Goal: Task Accomplishment & Management: Use online tool/utility

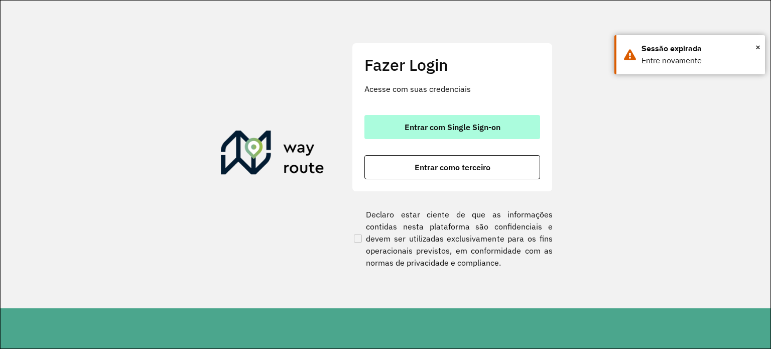
click at [490, 130] on span "Entrar com Single Sign-on" at bounding box center [452, 127] width 96 height 8
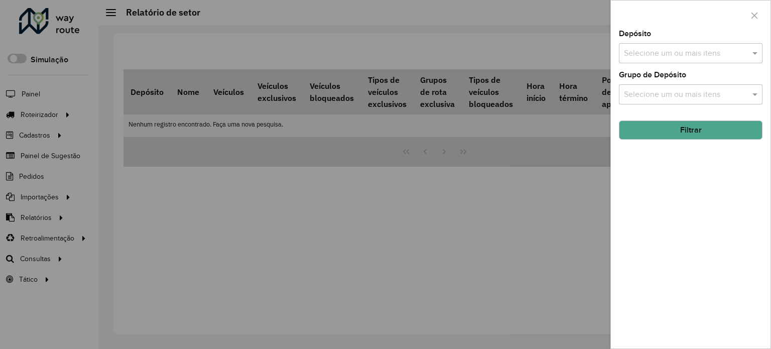
click at [51, 261] on div at bounding box center [385, 174] width 771 height 349
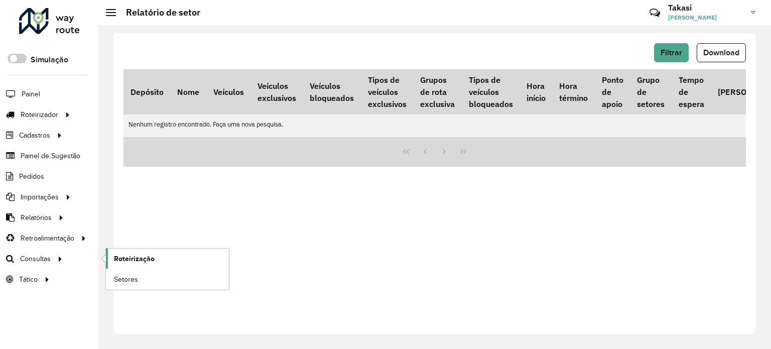
click at [158, 256] on link "Roteirização" at bounding box center [167, 258] width 123 height 20
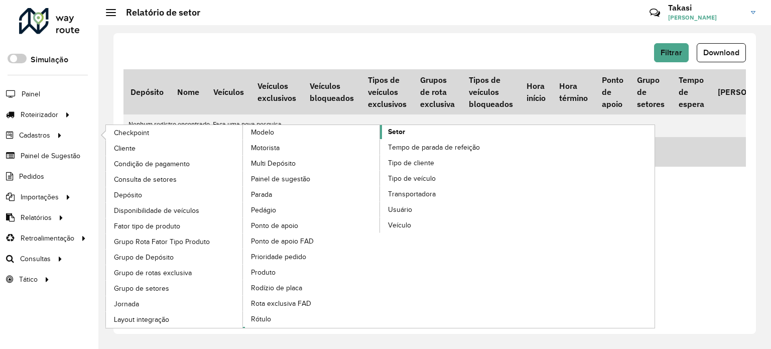
click at [406, 127] on link "Setor" at bounding box center [380, 226] width 274 height 203
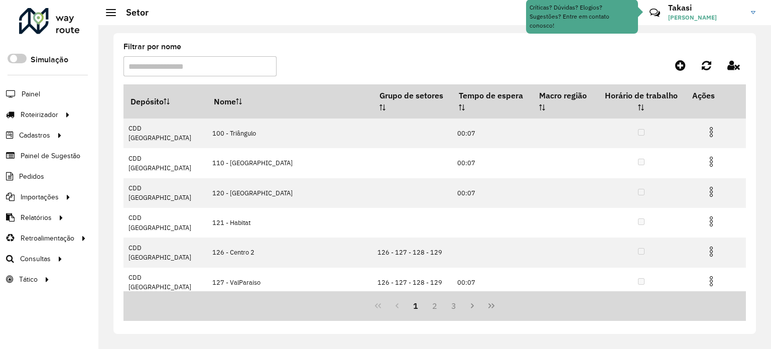
click at [175, 66] on input "Filtrar por nome" at bounding box center [199, 66] width 153 height 20
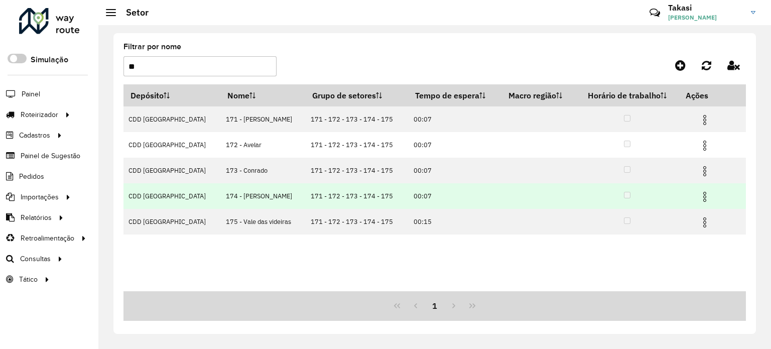
type input "**"
click at [702, 193] on img at bounding box center [704, 197] width 12 height 12
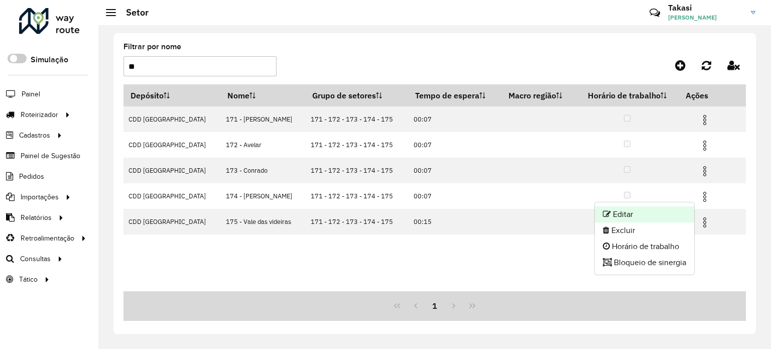
click at [648, 213] on li "Editar" at bounding box center [644, 214] width 99 height 16
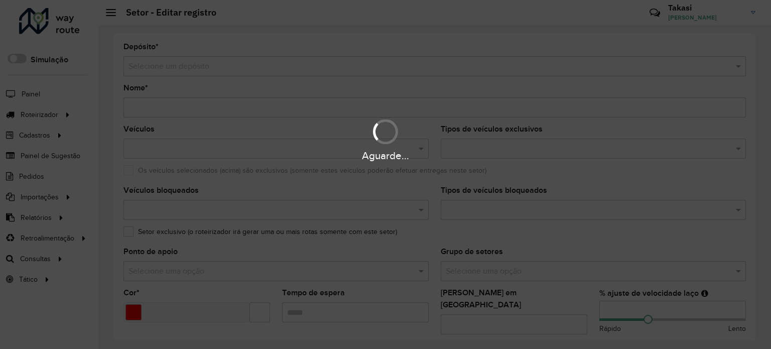
type input "**********"
type input "*******"
type input "*****"
type input "**"
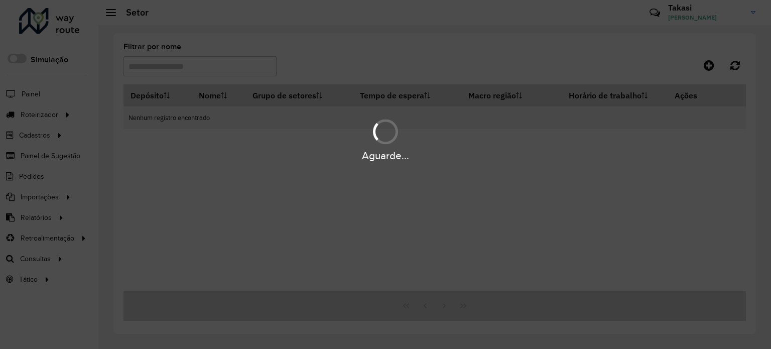
type input "**"
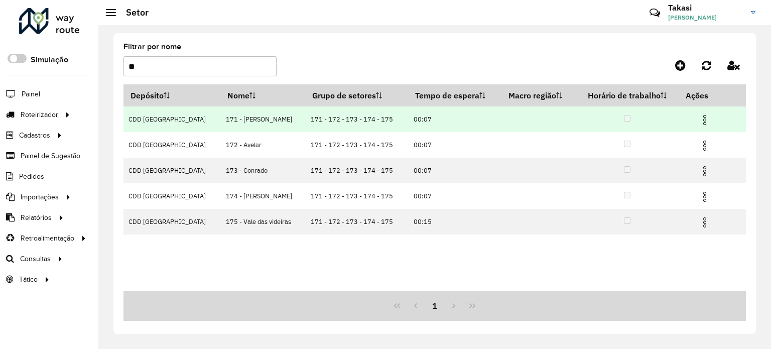
click at [701, 116] on img at bounding box center [704, 120] width 12 height 12
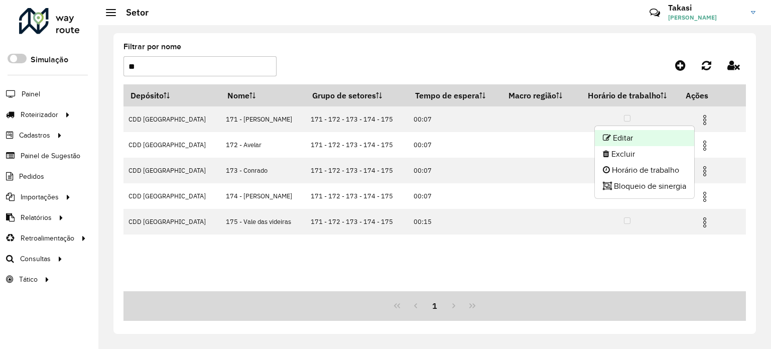
click at [614, 138] on li "Editar" at bounding box center [644, 138] width 99 height 16
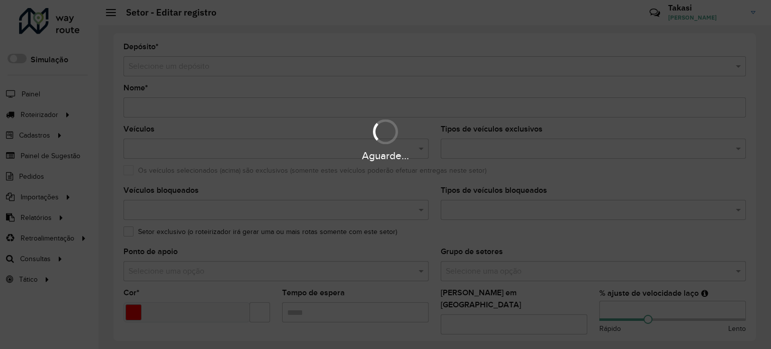
type input "**********"
type input "*******"
type input "*****"
type input "**"
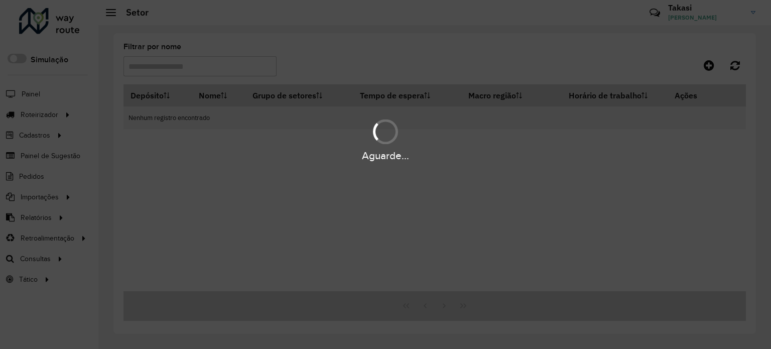
type input "**"
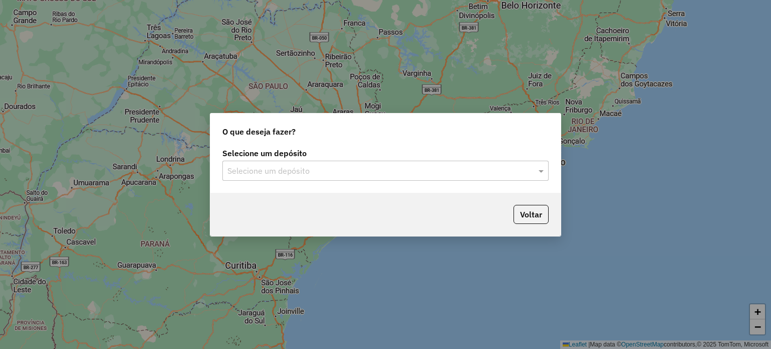
click at [365, 182] on div "Selecione um depósito Selecione um depósito" at bounding box center [385, 169] width 350 height 47
click at [330, 176] on input "text" at bounding box center [375, 171] width 296 height 12
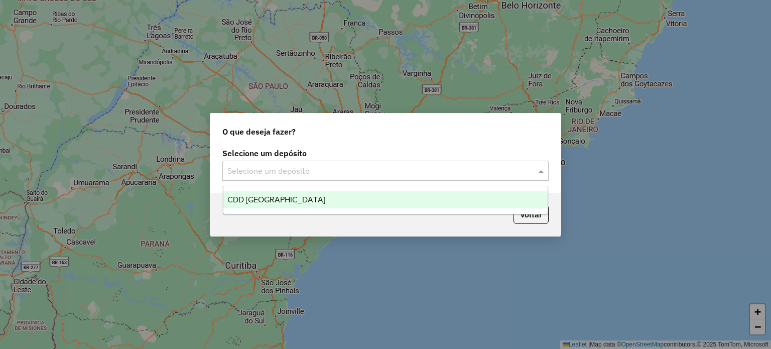
click at [285, 195] on div "CDD [GEOGRAPHIC_DATA]" at bounding box center [385, 199] width 325 height 17
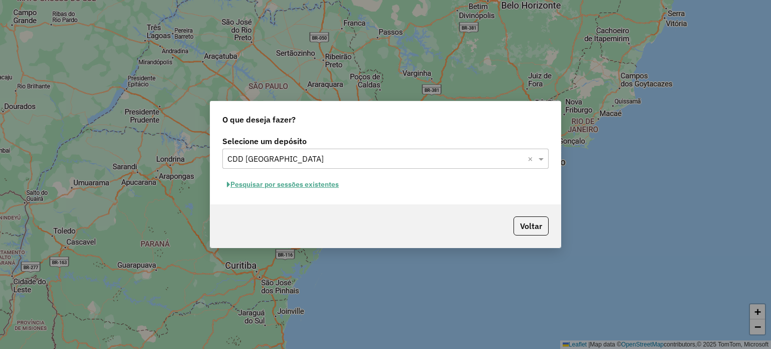
click at [327, 182] on button "Pesquisar por sessões existentes" at bounding box center [282, 185] width 121 height 16
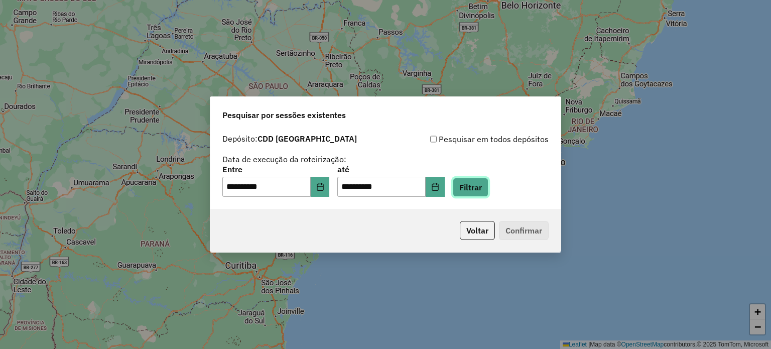
click at [481, 186] on button "Filtrar" at bounding box center [471, 187] width 36 height 19
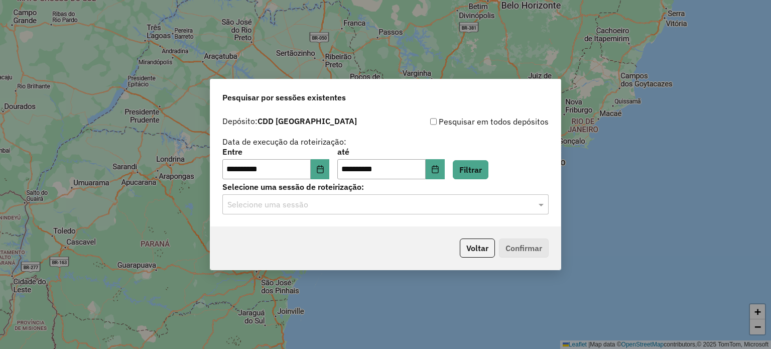
click at [457, 207] on input "text" at bounding box center [375, 205] width 296 height 12
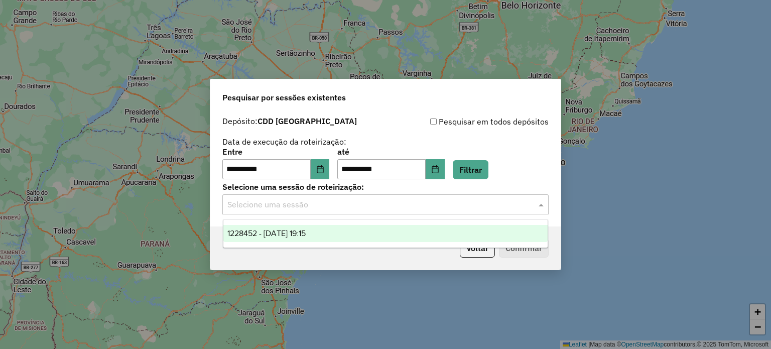
click at [396, 232] on div "1228452 - 12/08/2025 19:15" at bounding box center [385, 233] width 325 height 17
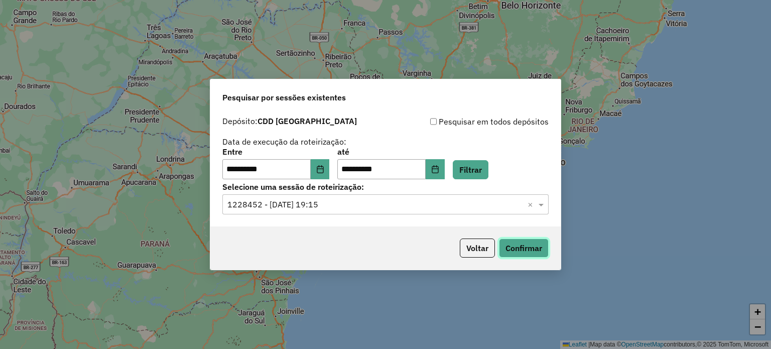
click at [522, 244] on button "Confirmar" at bounding box center [524, 247] width 50 height 19
click at [324, 171] on icon "Choose Date" at bounding box center [320, 169] width 8 height 8
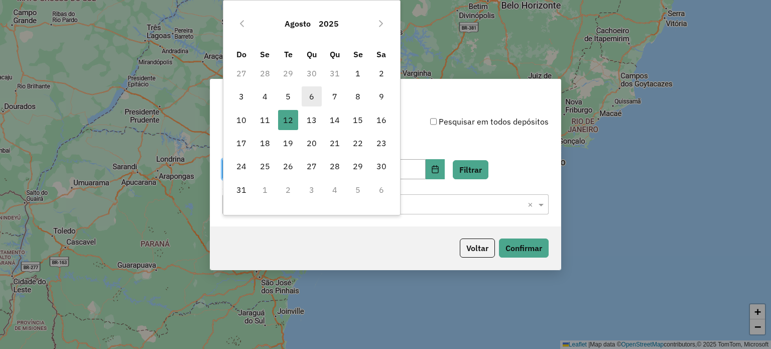
click at [313, 93] on span "6" at bounding box center [312, 96] width 20 height 20
type input "**********"
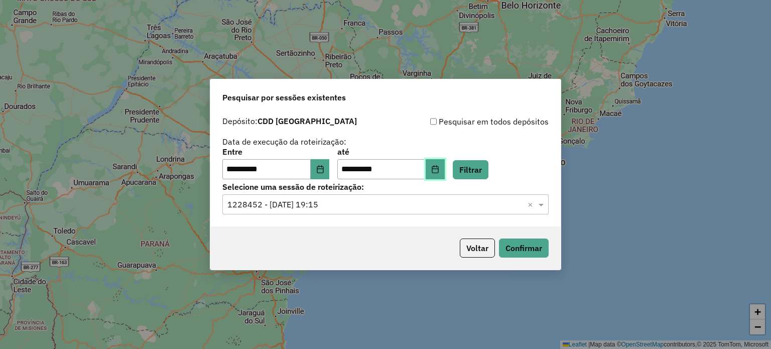
click at [445, 174] on button "Choose Date" at bounding box center [435, 169] width 19 height 20
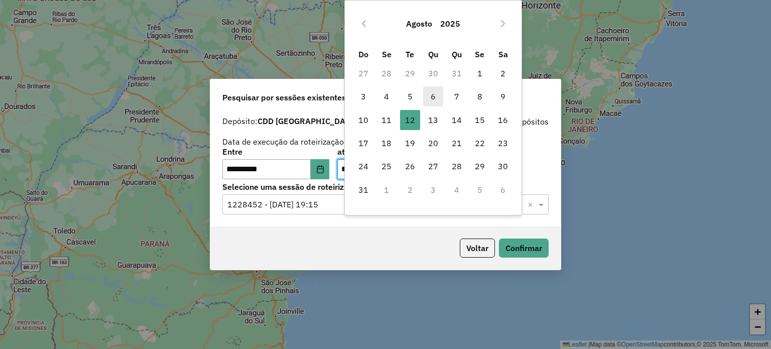
click at [434, 96] on span "6" at bounding box center [433, 96] width 20 height 20
type input "**********"
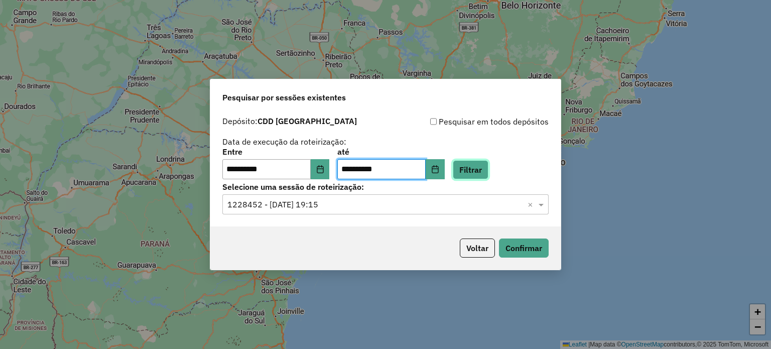
click at [488, 166] on button "Filtrar" at bounding box center [471, 169] width 36 height 19
click at [482, 164] on button "Filtrar" at bounding box center [471, 169] width 36 height 19
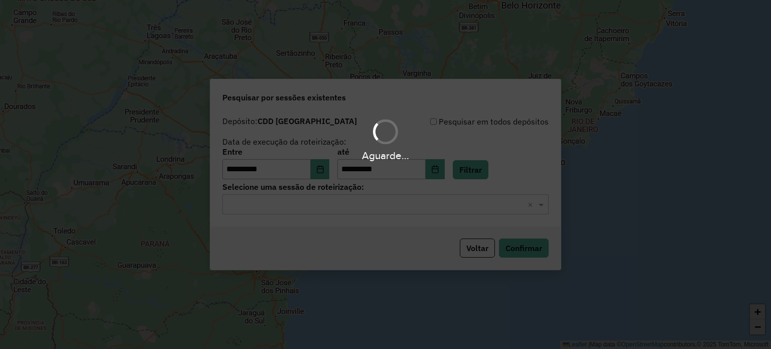
click at [480, 200] on div "Aguarde..." at bounding box center [385, 174] width 771 height 349
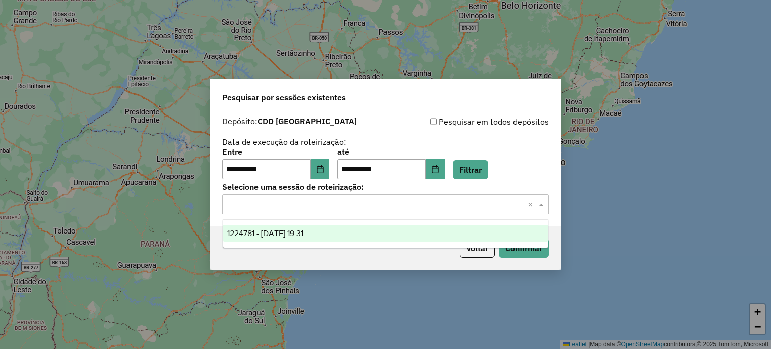
drag, startPoint x: 474, startPoint y: 207, endPoint x: 424, endPoint y: 213, distance: 50.5
click at [473, 207] on input "text" at bounding box center [375, 205] width 296 height 12
click at [379, 235] on div "1224781 - 06/08/2025 19:31" at bounding box center [385, 233] width 325 height 17
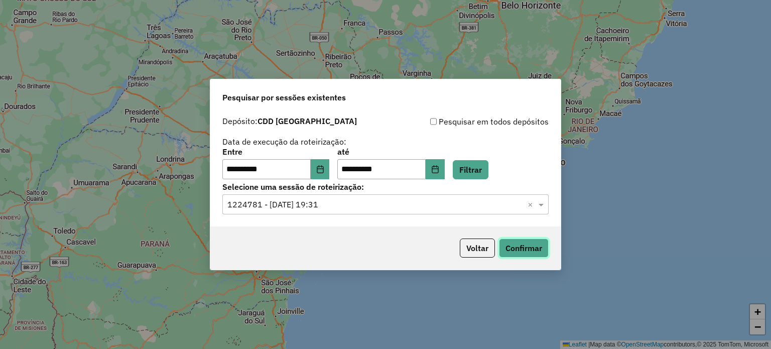
click at [516, 250] on button "Confirmar" at bounding box center [524, 247] width 50 height 19
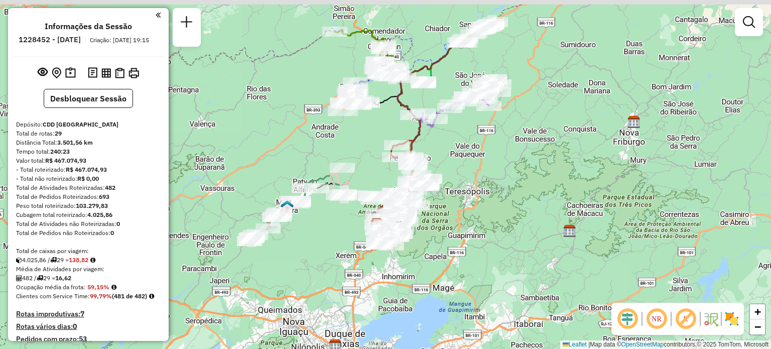
drag, startPoint x: 530, startPoint y: 68, endPoint x: 492, endPoint y: 198, distance: 135.8
click at [492, 198] on div "Janela de atendimento Grade de atendimento Capacidade Transportadoras Veículos …" at bounding box center [385, 174] width 771 height 349
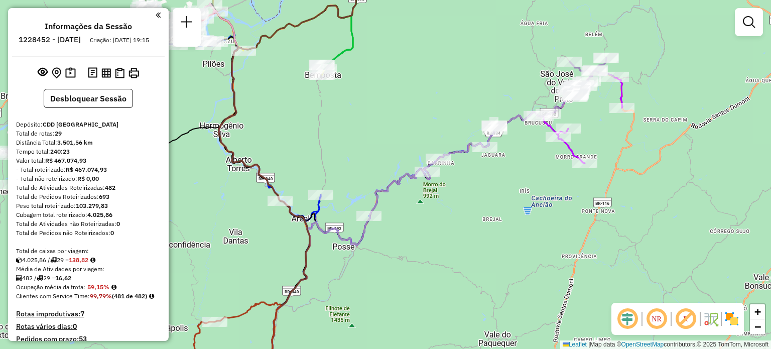
drag, startPoint x: 428, startPoint y: 204, endPoint x: 628, endPoint y: 192, distance: 200.6
click at [628, 192] on div "Janela de atendimento Grade de atendimento Capacidade Transportadoras Veículos …" at bounding box center [385, 174] width 771 height 349
select select "**********"
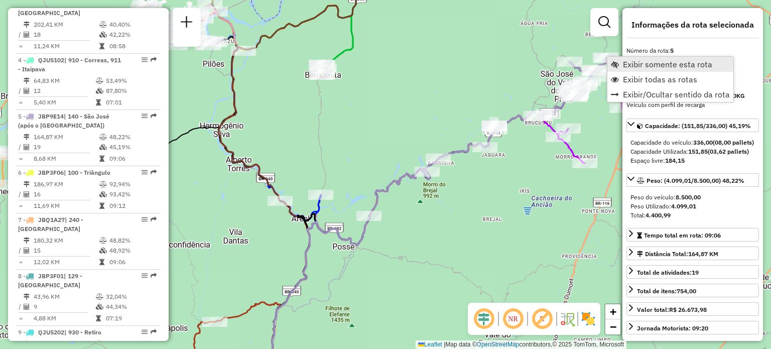
scroll to position [671, 0]
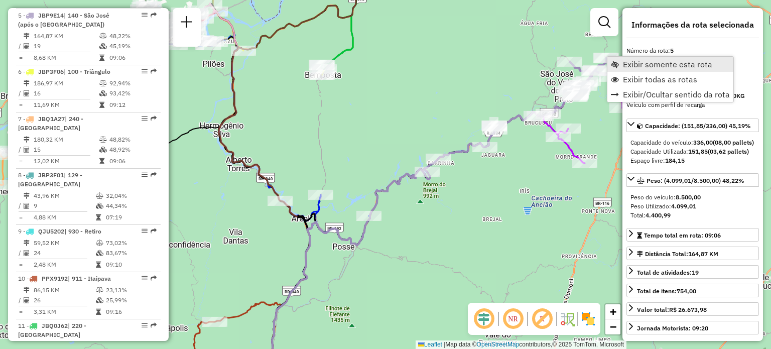
click at [616, 64] on span "Exibir somente esta rota" at bounding box center [615, 64] width 8 height 8
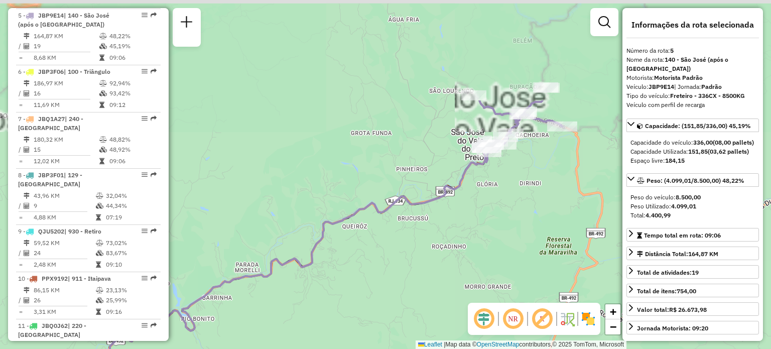
drag, startPoint x: 494, startPoint y: 63, endPoint x: 458, endPoint y: 192, distance: 133.9
click at [458, 192] on icon at bounding box center [214, 336] width 547 height 366
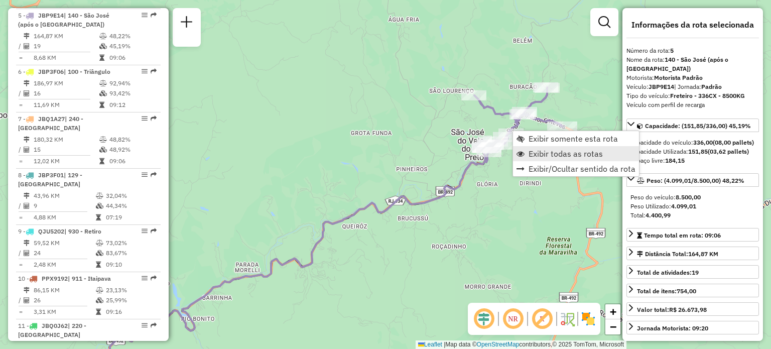
click at [536, 150] on span "Exibir todas as rotas" at bounding box center [565, 154] width 74 height 8
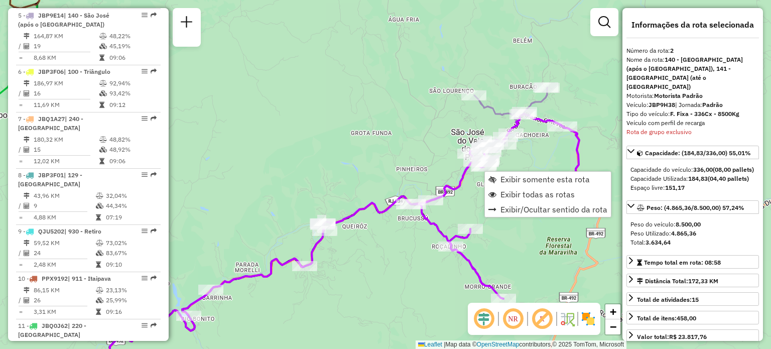
scroll to position [494, 0]
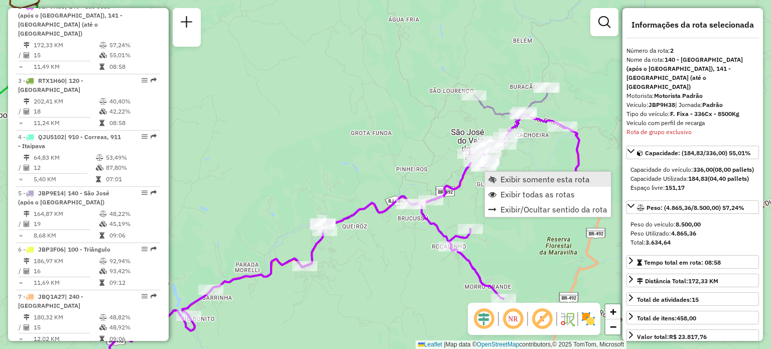
click at [504, 177] on span "Exibir somente esta rota" at bounding box center [544, 179] width 89 height 8
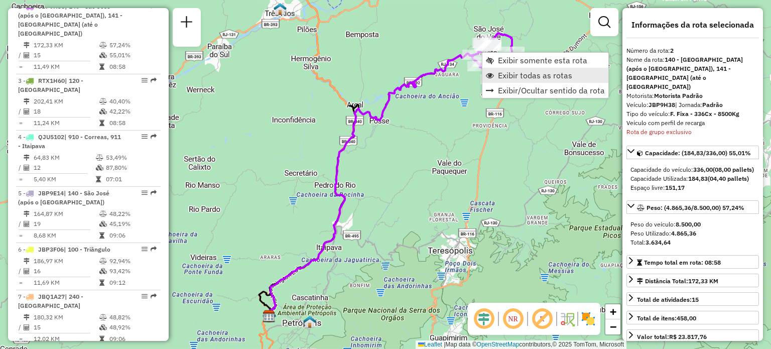
click at [496, 72] on link "Exibir todas as rotas" at bounding box center [545, 75] width 126 height 15
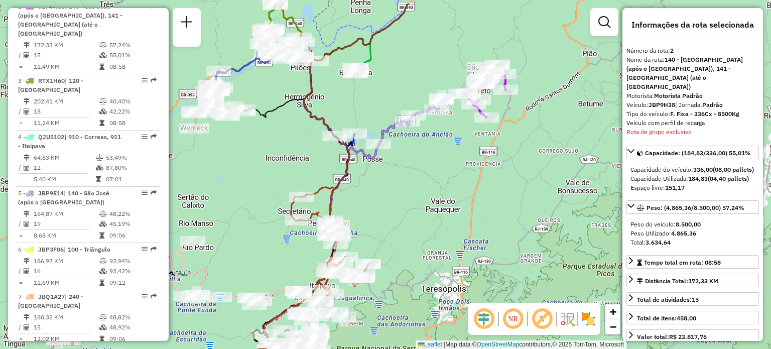
drag, startPoint x: 394, startPoint y: 146, endPoint x: 387, endPoint y: 191, distance: 45.2
click at [387, 191] on div "Janela de atendimento Grade de atendimento Capacidade Transportadoras Veículos …" at bounding box center [385, 174] width 771 height 349
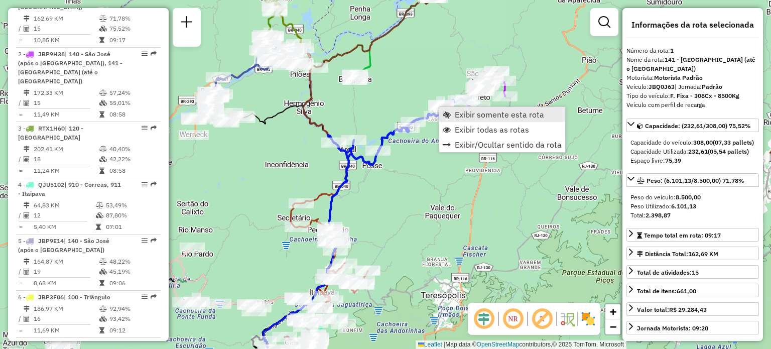
scroll to position [438, 0]
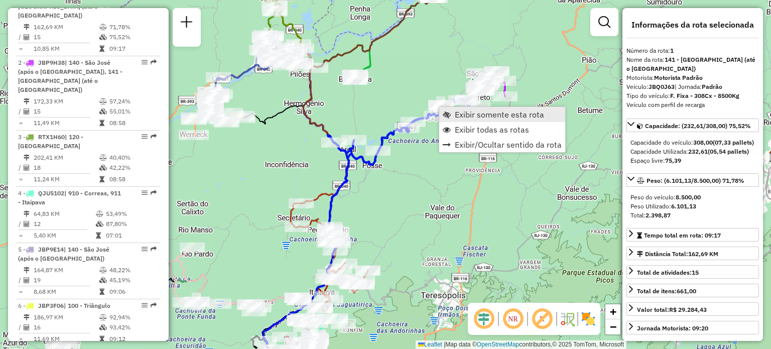
click at [455, 118] on span "Exibir somente esta rota" at bounding box center [499, 114] width 89 height 8
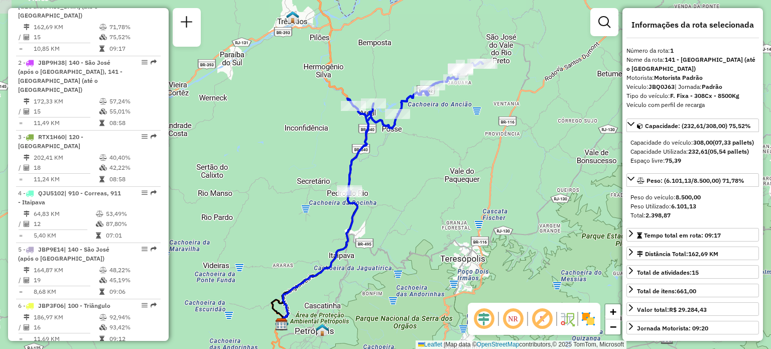
drag, startPoint x: 438, startPoint y: 130, endPoint x: 430, endPoint y: 148, distance: 19.8
click at [430, 148] on div "Janela de atendimento Grade de atendimento Capacidade Transportadoras Veículos …" at bounding box center [385, 174] width 771 height 349
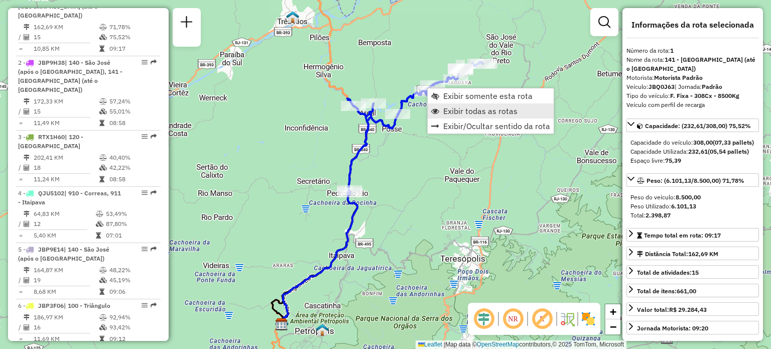
click at [443, 109] on span "Exibir todas as rotas" at bounding box center [480, 111] width 74 height 8
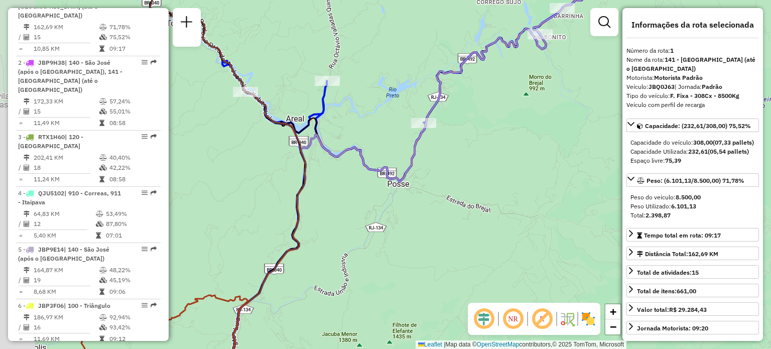
drag, startPoint x: 383, startPoint y: 176, endPoint x: 441, endPoint y: 168, distance: 58.8
click at [441, 168] on div "Janela de atendimento Grade de atendimento Capacidade Transportadoras Veículos …" at bounding box center [385, 174] width 771 height 349
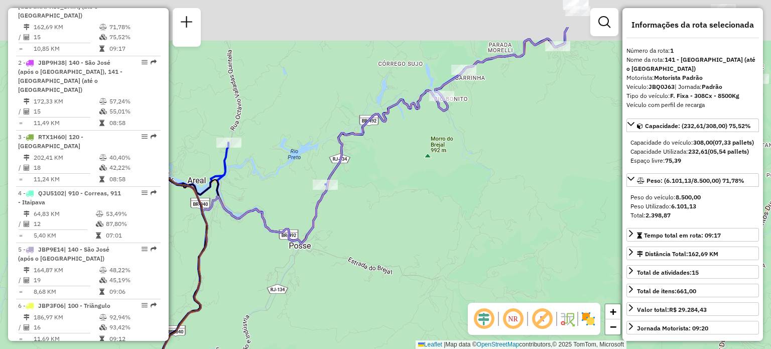
drag, startPoint x: 490, startPoint y: 150, endPoint x: 408, endPoint y: 221, distance: 108.5
click at [389, 212] on div "Janela de atendimento Grade de atendimento Capacidade Transportadoras Veículos …" at bounding box center [385, 174] width 771 height 349
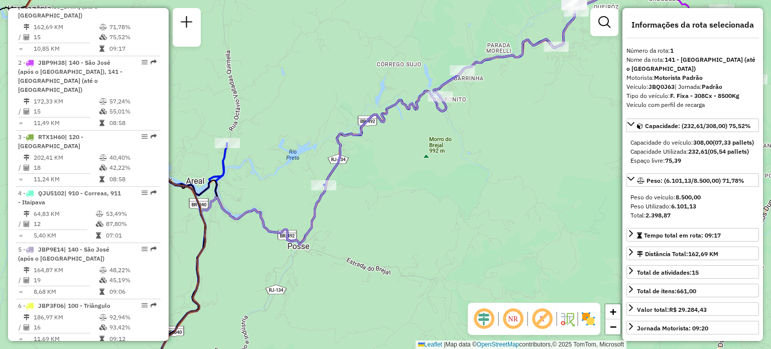
click at [590, 318] on img at bounding box center [588, 319] width 16 height 16
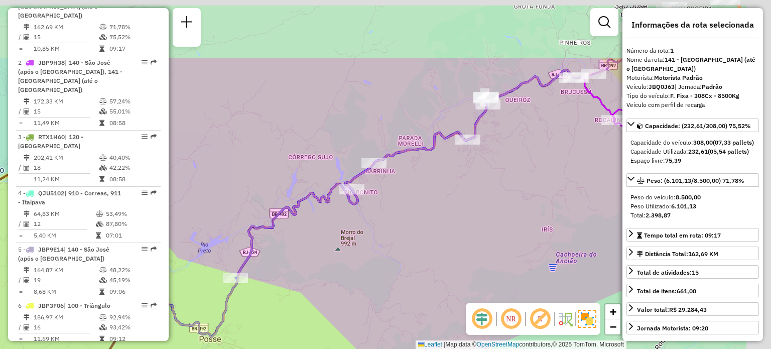
drag, startPoint x: 526, startPoint y: 149, endPoint x: 438, endPoint y: 242, distance: 128.1
click at [438, 242] on div "Janela de atendimento Grade de atendimento Capacidade Transportadoras Veículos …" at bounding box center [385, 174] width 771 height 349
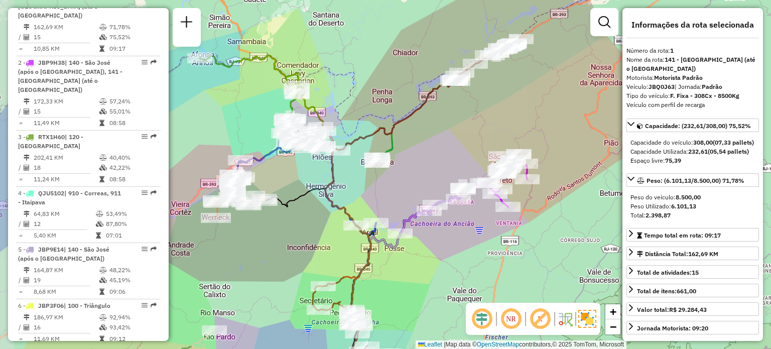
drag, startPoint x: 408, startPoint y: 243, endPoint x: 515, endPoint y: 53, distance: 218.3
click at [526, 34] on div "Janela de atendimento Grade de atendimento Capacidade Transportadoras Veículos …" at bounding box center [385, 174] width 771 height 349
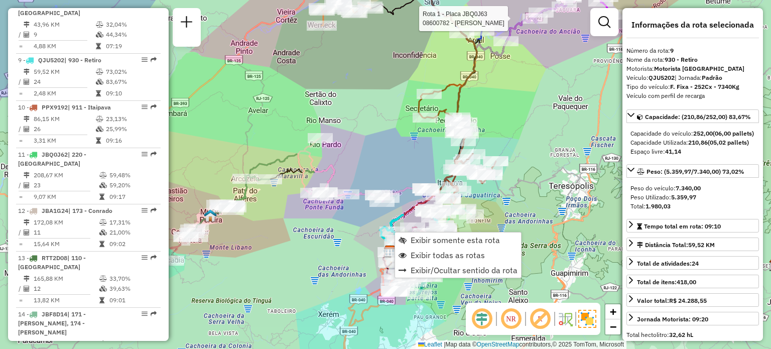
scroll to position [887, 0]
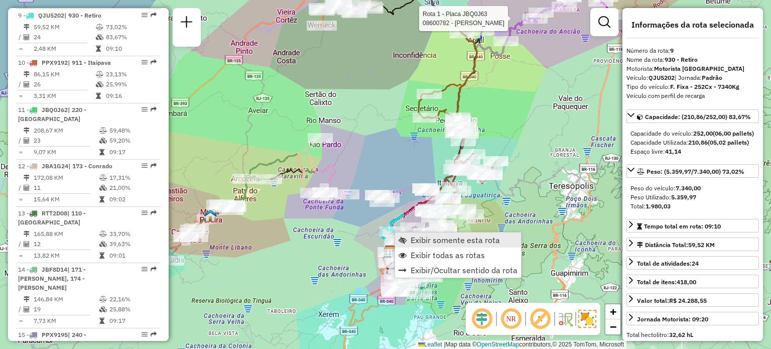
click at [407, 236] on link "Exibir somente esta rota" at bounding box center [458, 239] width 126 height 15
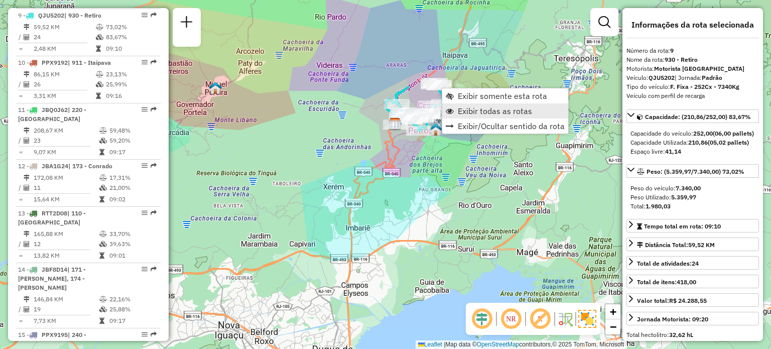
click at [464, 110] on span "Exibir todas as rotas" at bounding box center [495, 111] width 74 height 8
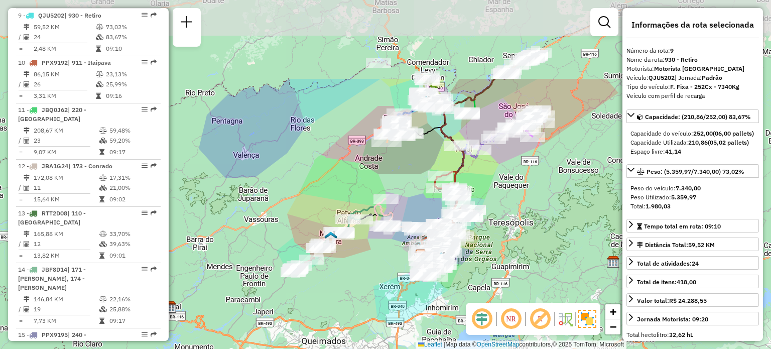
drag, startPoint x: 371, startPoint y: 142, endPoint x: 359, endPoint y: 263, distance: 122.0
click at [359, 263] on div "Janela de atendimento Grade de atendimento Capacidade Transportadoras Veículos …" at bounding box center [385, 174] width 771 height 349
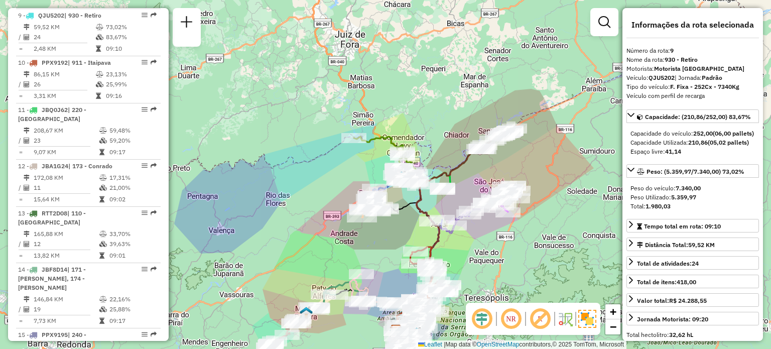
drag, startPoint x: 325, startPoint y: 122, endPoint x: 302, endPoint y: 190, distance: 71.4
click at [302, 190] on div "Janela de atendimento Grade de atendimento Capacidade Transportadoras Veículos …" at bounding box center [385, 174] width 771 height 349
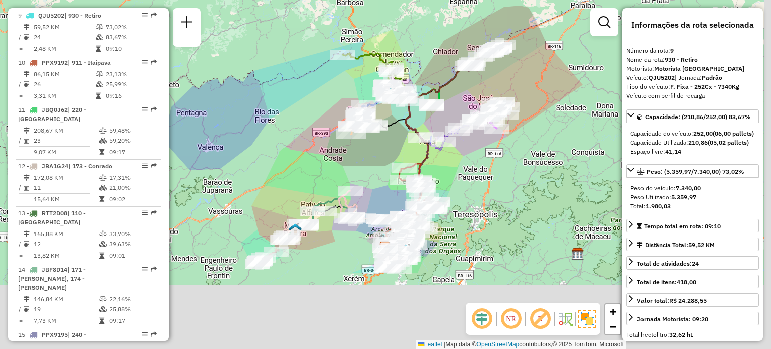
drag, startPoint x: 516, startPoint y: 260, endPoint x: 487, endPoint y: 142, distance: 121.9
click at [486, 143] on div "Janela de atendimento Grade de atendimento Capacidade Transportadoras Veículos …" at bounding box center [385, 174] width 771 height 349
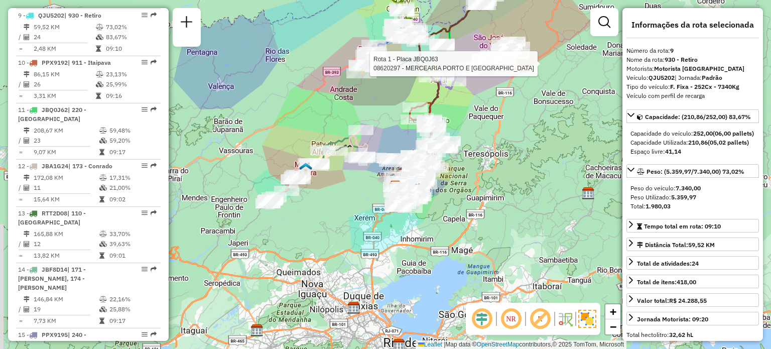
drag, startPoint x: 524, startPoint y: 210, endPoint x: 533, endPoint y: 153, distance: 58.0
click at [533, 153] on div "Rota 1 - Placa JBQ0J63 08620297 - MERCEARIA PORTO E FI Janela de atendimento Gr…" at bounding box center [385, 174] width 771 height 349
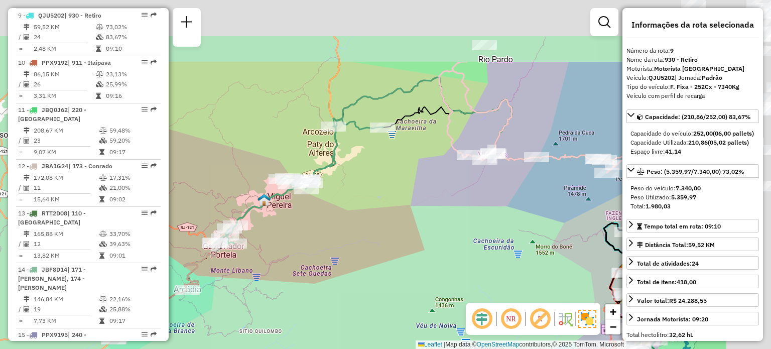
drag, startPoint x: 466, startPoint y: 139, endPoint x: 320, endPoint y: 251, distance: 184.0
click at [325, 251] on div "Rota 1 - Placa JBQ0J63 08620297 - MERCEARIA PORTO E FI Janela de atendimento Gr…" at bounding box center [385, 174] width 771 height 349
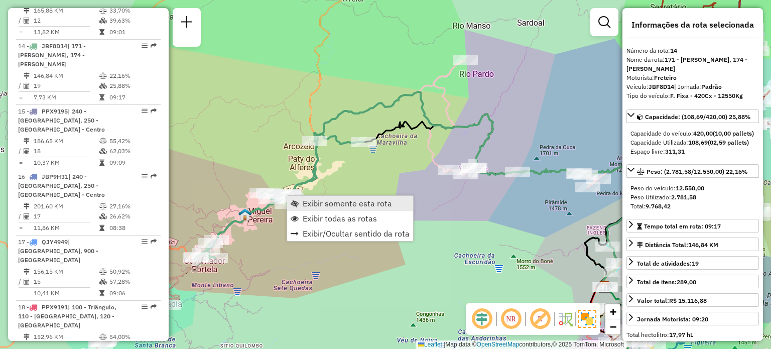
scroll to position [1122, 0]
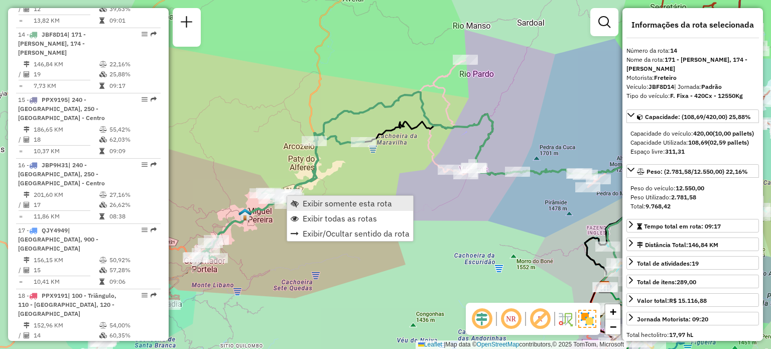
click at [305, 205] on span "Exibir somente esta rota" at bounding box center [347, 203] width 89 height 8
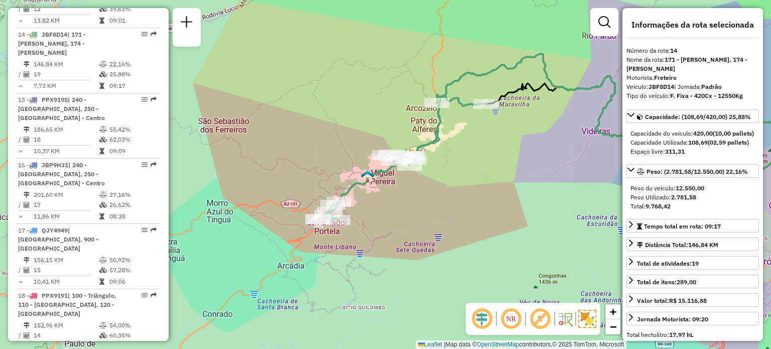
drag, startPoint x: 281, startPoint y: 217, endPoint x: 464, endPoint y: 193, distance: 184.2
click at [464, 193] on div "Janela de atendimento Grade de atendimento Capacidade Transportadoras Veículos …" at bounding box center [385, 174] width 771 height 349
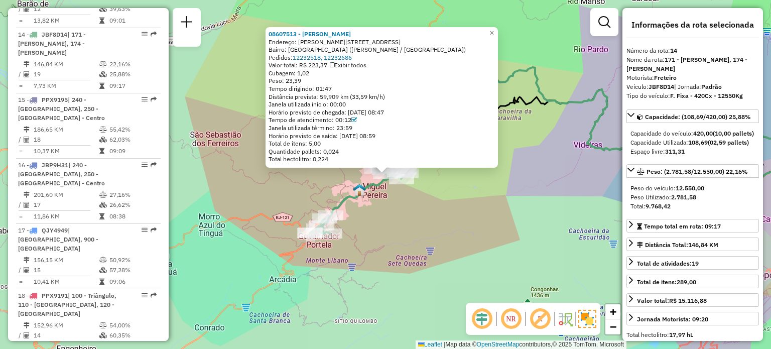
click at [409, 222] on div "08607513 - ANDRE ROBERTO ESTEV Endereço: R RUA SANTOS PINHEIRO 119 Bairro: PARQ…" at bounding box center [385, 174] width 771 height 349
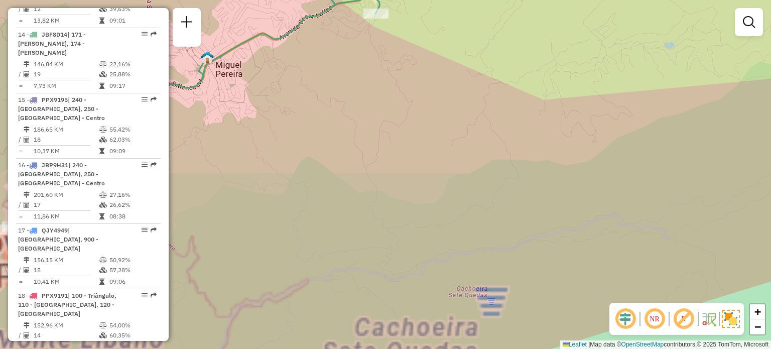
drag, startPoint x: 360, startPoint y: 127, endPoint x: 455, endPoint y: 252, distance: 156.9
click at [456, 251] on div "Janela de atendimento Grade de atendimento Capacidade Transportadoras Veículos …" at bounding box center [385, 174] width 771 height 349
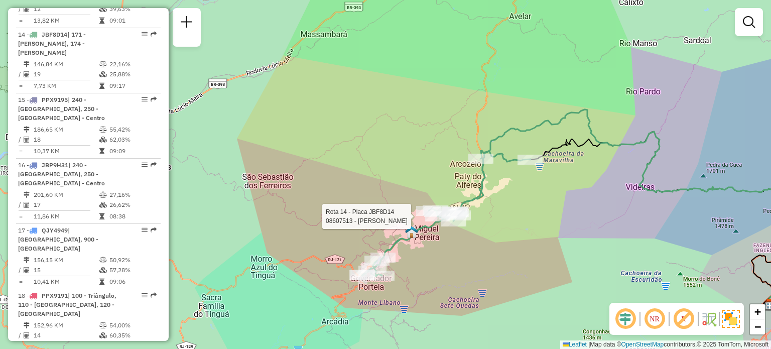
select select "**********"
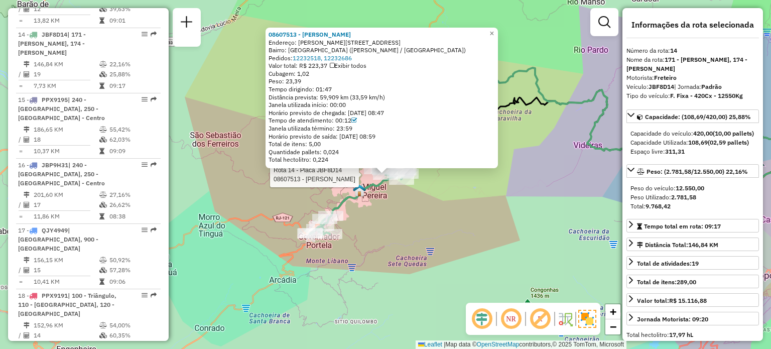
click at [382, 237] on div "Rota 14 - Placa JBF8D14 08607513 - ANDRE ROBERTO ESTEV 08607513 - ANDRE ROBERTO…" at bounding box center [385, 174] width 771 height 349
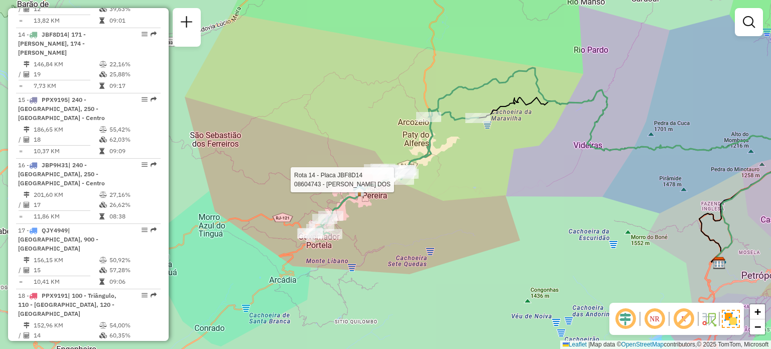
select select "**********"
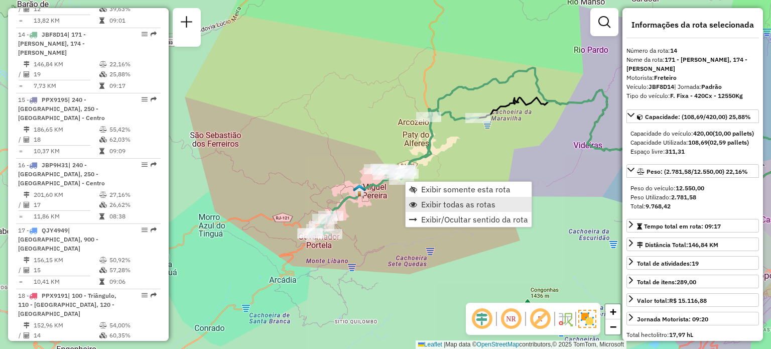
click at [430, 205] on span "Exibir todas as rotas" at bounding box center [458, 204] width 74 height 8
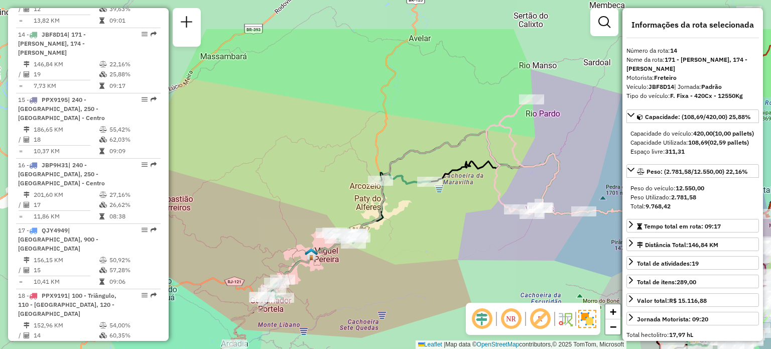
drag, startPoint x: 460, startPoint y: 150, endPoint x: 390, endPoint y: 243, distance: 116.5
click at [389, 243] on div "Janela de atendimento Grade de atendimento Capacidade Transportadoras Veículos …" at bounding box center [385, 174] width 771 height 349
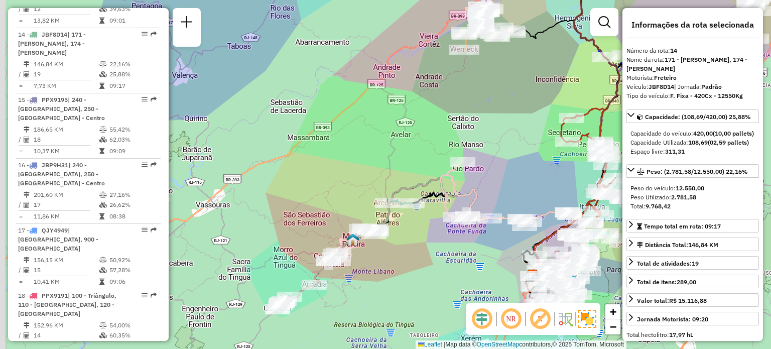
drag, startPoint x: 373, startPoint y: 287, endPoint x: 422, endPoint y: 216, distance: 86.6
click at [422, 216] on div "Janela de atendimento Grade de atendimento Capacidade Transportadoras Veículos …" at bounding box center [385, 174] width 771 height 349
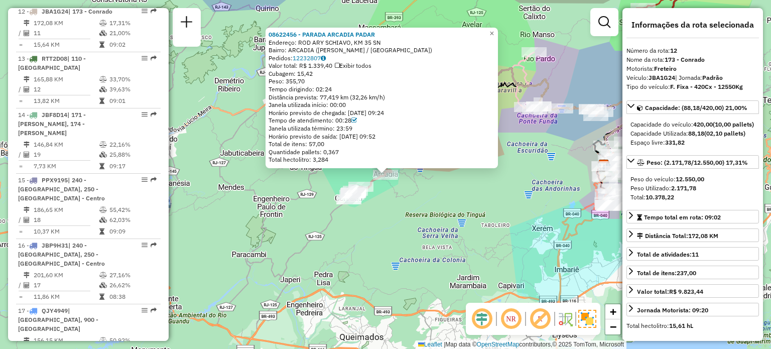
scroll to position [1028, 0]
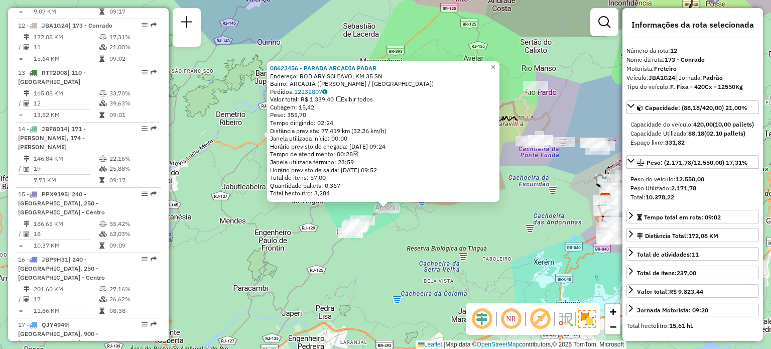
drag, startPoint x: 437, startPoint y: 224, endPoint x: 438, endPoint y: 260, distance: 36.1
click at [438, 260] on div "08622456 - PARADA ARCADIA PADAR Endereço: ROD ARY SCHIAVO, KM 35 SN Bairro: ARC…" at bounding box center [385, 174] width 771 height 349
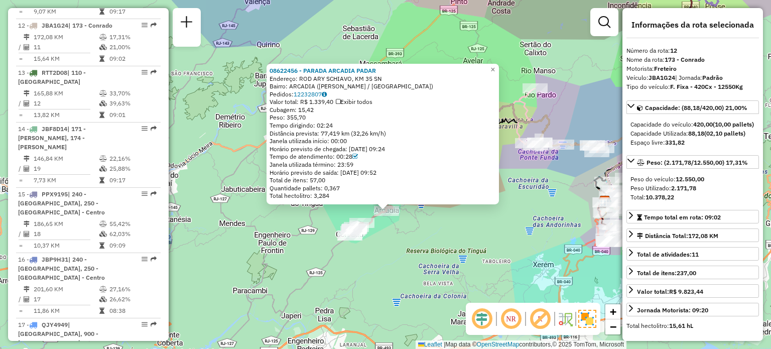
click at [436, 260] on div "08622456 - PARADA ARCADIA PADAR Endereço: ROD ARY SCHIAVO, KM 35 SN Bairro: ARC…" at bounding box center [385, 174] width 771 height 349
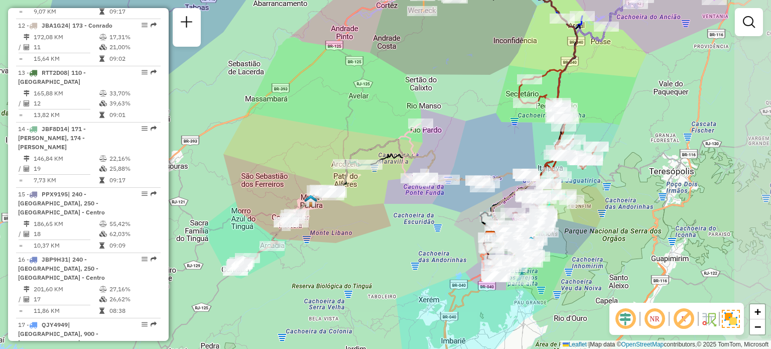
drag, startPoint x: 539, startPoint y: 181, endPoint x: 417, endPoint y: 214, distance: 126.2
click at [417, 214] on div "Janela de atendimento Grade de atendimento Capacidade Transportadoras Veículos …" at bounding box center [385, 174] width 771 height 349
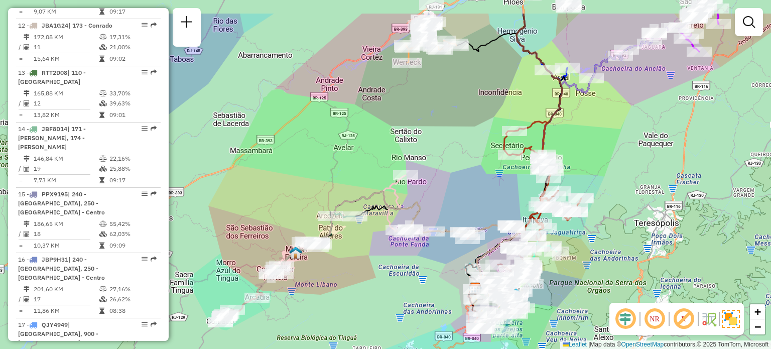
drag, startPoint x: 446, startPoint y: 138, endPoint x: 434, endPoint y: 186, distance: 49.8
click at [434, 186] on div "Janela de atendimento Grade de atendimento Capacidade Transportadoras Veículos …" at bounding box center [385, 174] width 771 height 349
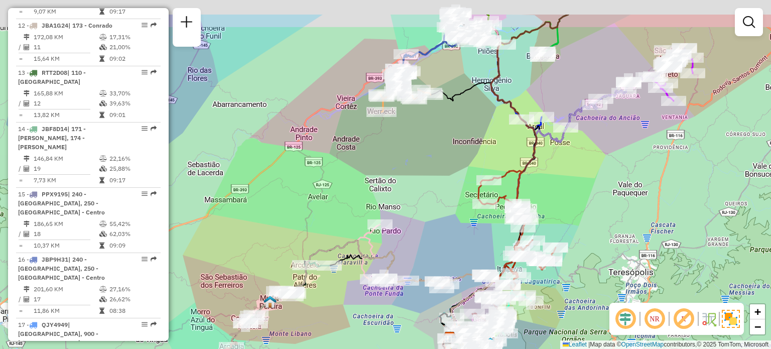
drag, startPoint x: 464, startPoint y: 154, endPoint x: 437, endPoint y: 204, distance: 57.3
click at [437, 204] on div "Janela de atendimento Grade de atendimento Capacidade Transportadoras Veículos …" at bounding box center [385, 174] width 771 height 349
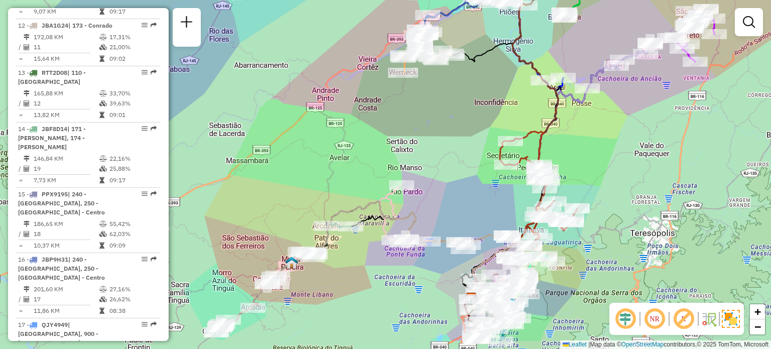
drag, startPoint x: 428, startPoint y: 227, endPoint x: 453, endPoint y: 184, distance: 49.7
click at [453, 184] on div "Janela de atendimento Grade de atendimento Capacidade Transportadoras Veículos …" at bounding box center [385, 174] width 771 height 349
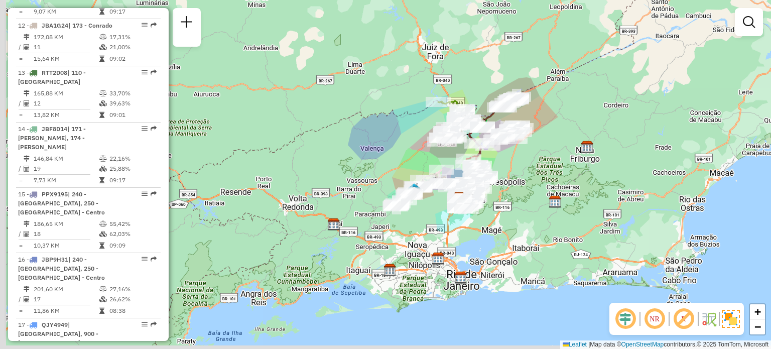
drag, startPoint x: 462, startPoint y: 217, endPoint x: 501, endPoint y: 192, distance: 46.6
click at [501, 192] on div "Janela de atendimento Grade de atendimento Capacidade Transportadoras Veículos …" at bounding box center [385, 174] width 771 height 349
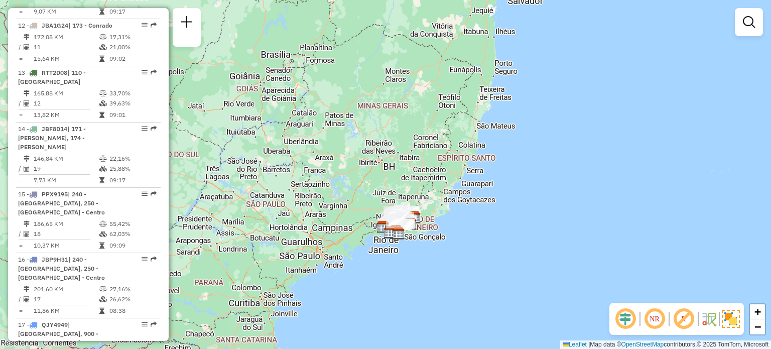
drag, startPoint x: 379, startPoint y: 165, endPoint x: 393, endPoint y: 198, distance: 36.0
click at [380, 165] on div "Janela de atendimento Grade de atendimento Capacidade Transportadoras Veículos …" at bounding box center [385, 174] width 771 height 349
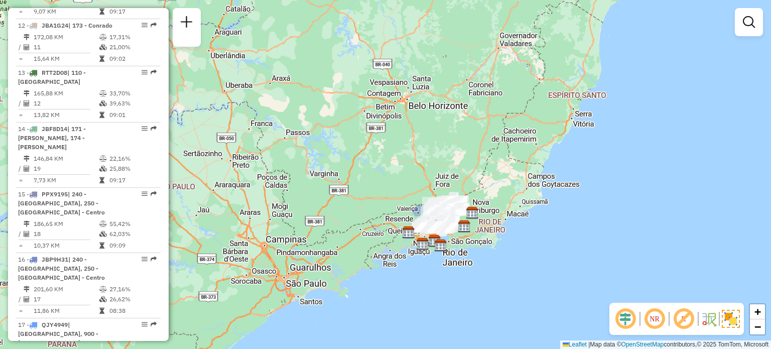
drag, startPoint x: 395, startPoint y: 201, endPoint x: 440, endPoint y: 188, distance: 46.0
click at [440, 188] on div "Janela de atendimento Grade de atendimento Capacidade Transportadoras Veículos …" at bounding box center [385, 174] width 771 height 349
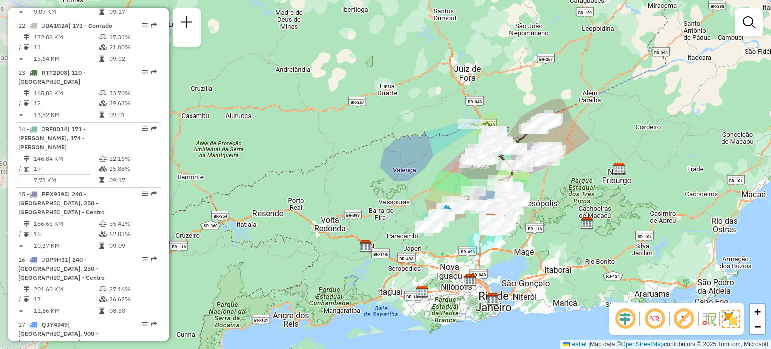
drag, startPoint x: 397, startPoint y: 213, endPoint x: 440, endPoint y: 136, distance: 87.4
click at [440, 137] on div "Janela de atendimento Grade de atendimento Capacidade Transportadoras Veículos …" at bounding box center [385, 174] width 771 height 349
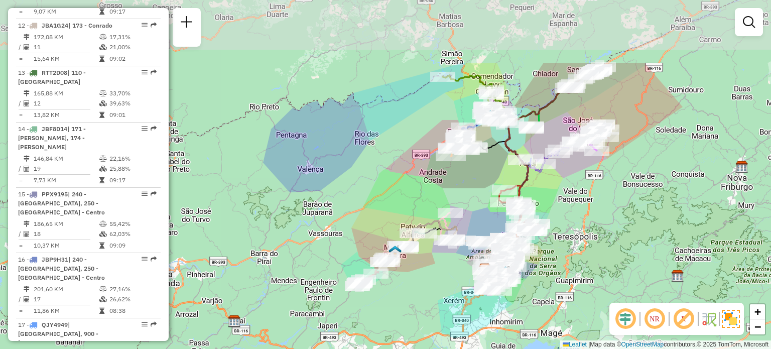
drag, startPoint x: 431, startPoint y: 218, endPoint x: 399, endPoint y: 316, distance: 102.3
click at [399, 316] on div "Janela de atendimento Grade de atendimento Capacidade Transportadoras Veículos …" at bounding box center [385, 174] width 771 height 349
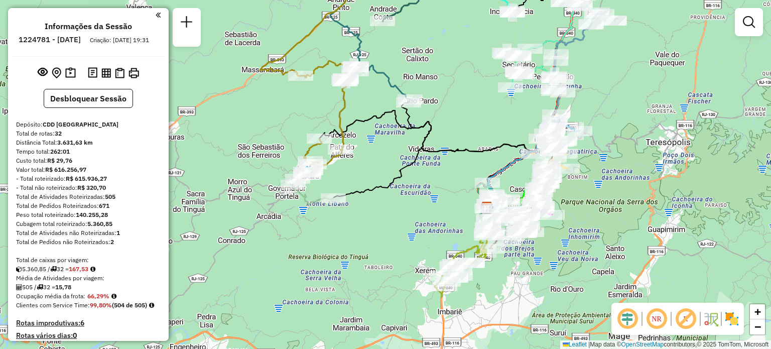
drag, startPoint x: 357, startPoint y: 128, endPoint x: 394, endPoint y: 164, distance: 51.8
click at [394, 164] on div "Janela de atendimento Grade de atendimento Capacidade Transportadoras Veículos …" at bounding box center [385, 174] width 771 height 349
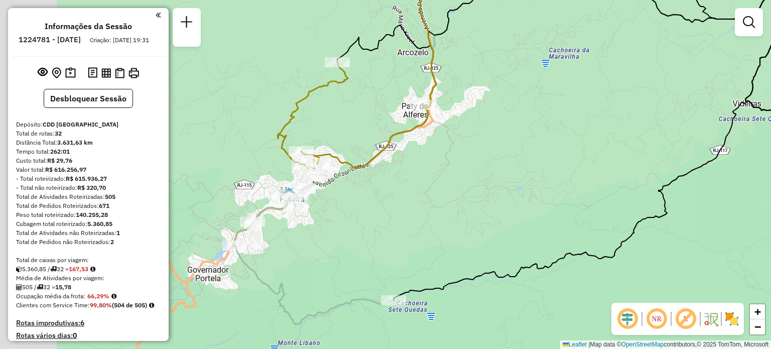
drag, startPoint x: 353, startPoint y: 196, endPoint x: 470, endPoint y: 165, distance: 121.0
click at [470, 165] on div "Janela de atendimento Grade de atendimento Capacidade Transportadoras Veículos …" at bounding box center [385, 174] width 771 height 349
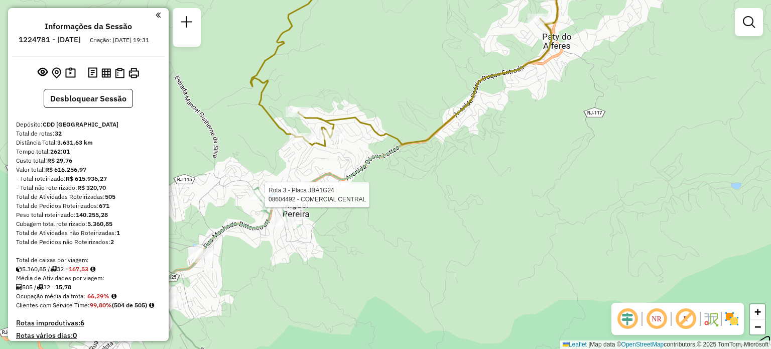
select select "**********"
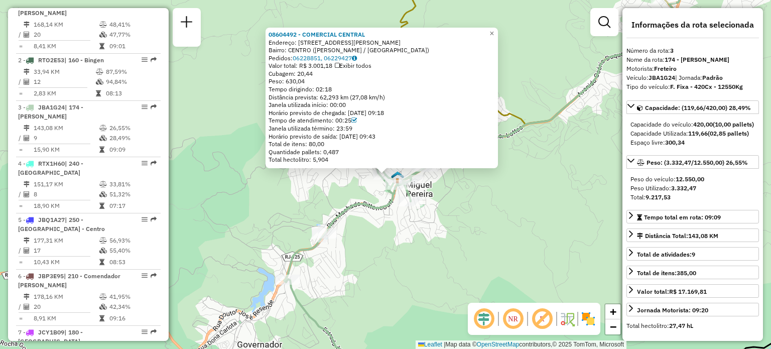
scroll to position [550, 0]
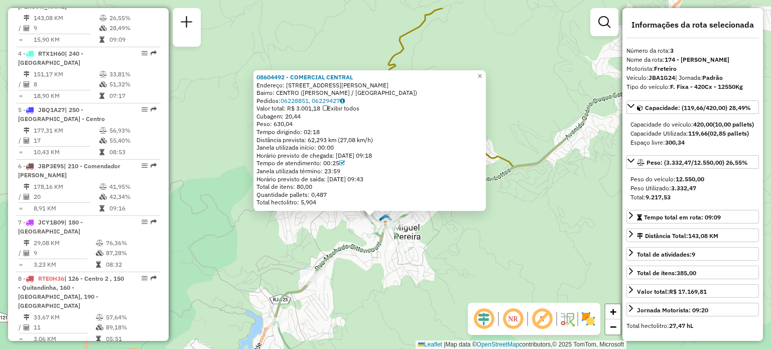
drag, startPoint x: 424, startPoint y: 228, endPoint x: 411, endPoint y: 270, distance: 44.3
click at [411, 270] on div "08604492 - COMERCIAL CENTRAL Endereço: [STREET_ADDRESS][PERSON_NAME] Pedidos: 0…" at bounding box center [385, 174] width 771 height 349
